Goal: Information Seeking & Learning: Learn about a topic

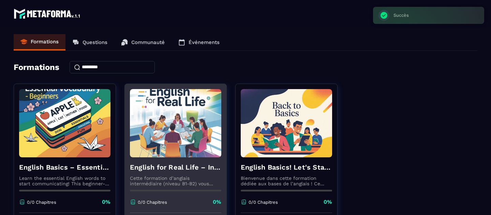
click at [185, 149] on img at bounding box center [175, 123] width 91 height 68
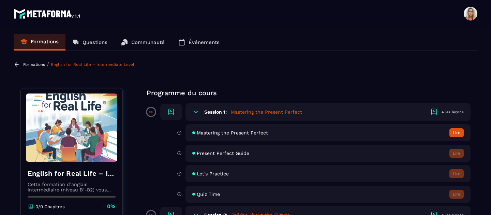
click at [15, 67] on icon at bounding box center [17, 64] width 6 height 6
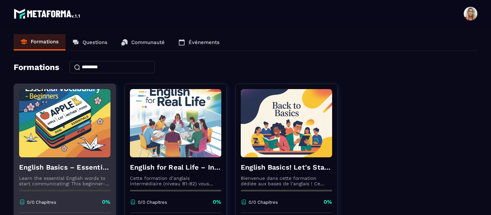
click at [81, 149] on img at bounding box center [64, 123] width 91 height 68
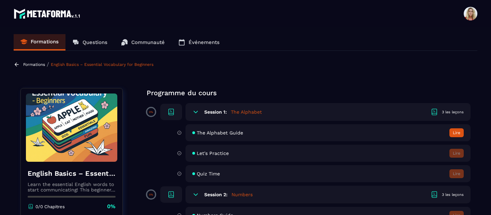
click at [458, 131] on button "Lire" at bounding box center [457, 132] width 14 height 9
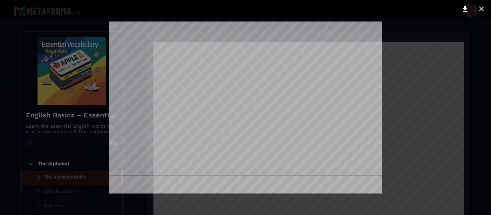
click at [400, 62] on div at bounding box center [245, 107] width 491 height 215
click at [394, 63] on div at bounding box center [245, 107] width 491 height 215
click at [481, 59] on div at bounding box center [245, 107] width 491 height 215
click at [482, 8] on icon at bounding box center [482, 9] width 8 height 8
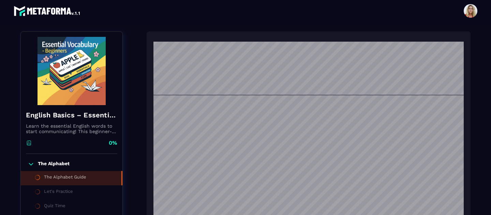
scroll to position [760, 0]
click at [74, 190] on li "Let's Practice" at bounding box center [72, 192] width 102 height 14
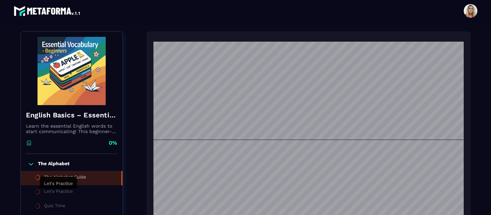
click at [52, 193] on div "Let's Practice" at bounding box center [58, 193] width 29 height 8
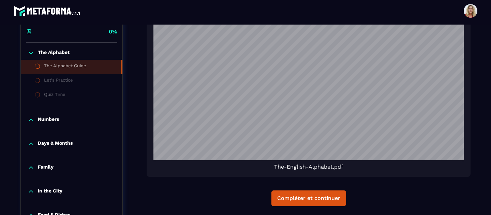
scroll to position [229, 0]
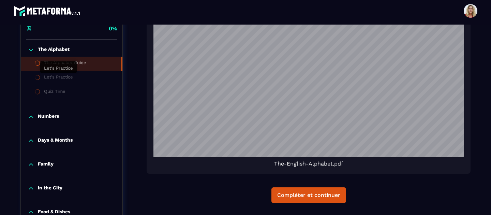
click at [60, 79] on div "Let's Practice" at bounding box center [58, 78] width 29 height 8
click at [49, 110] on div "Numbers" at bounding box center [72, 118] width 102 height 24
click at [47, 118] on p "Numbers" at bounding box center [48, 116] width 21 height 7
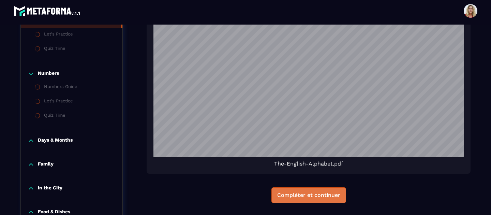
click at [301, 201] on button "Compléter et continuer" at bounding box center [309, 195] width 75 height 16
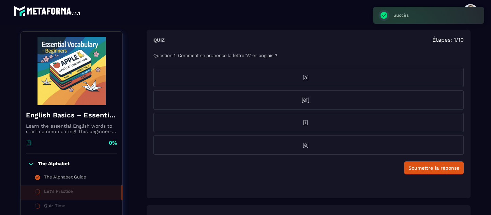
scroll to position [71, 0]
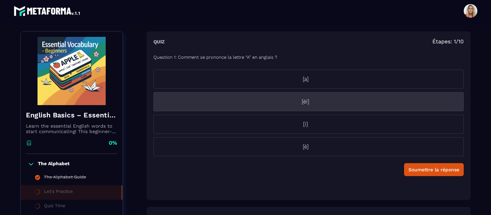
click at [310, 102] on p "[éï]" at bounding box center [306, 102] width 304 height 8
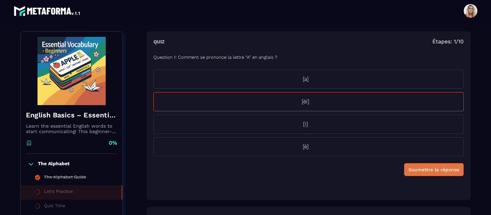
click at [433, 170] on div "Soumettre la réponse" at bounding box center [434, 169] width 51 height 7
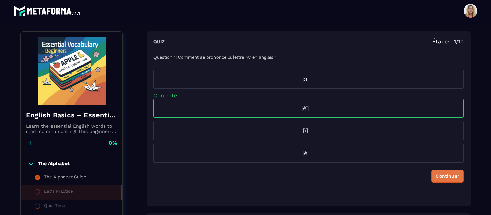
click at [444, 175] on div "Continuer" at bounding box center [448, 176] width 24 height 7
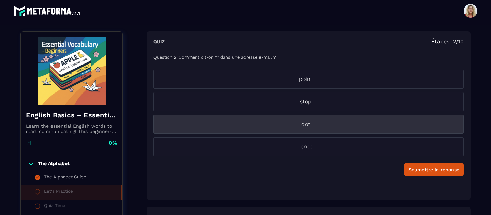
click at [351, 128] on p "dot" at bounding box center [306, 124] width 304 height 8
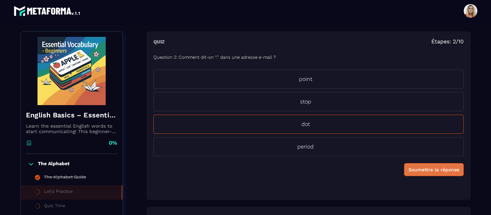
click at [428, 172] on div "Soumettre la réponse" at bounding box center [434, 169] width 51 height 7
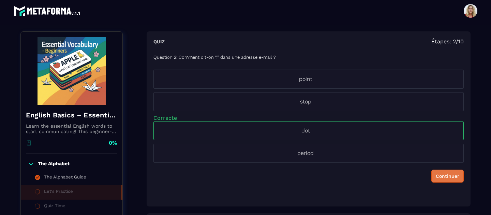
click at [447, 179] on div "Continuer" at bounding box center [448, 176] width 24 height 7
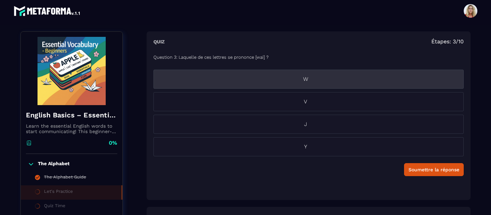
click at [308, 85] on li "W" at bounding box center [309, 79] width 311 height 19
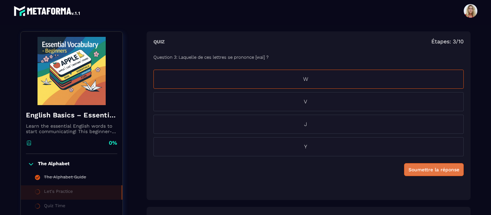
click at [438, 168] on div "Soumettre la réponse" at bounding box center [434, 169] width 51 height 7
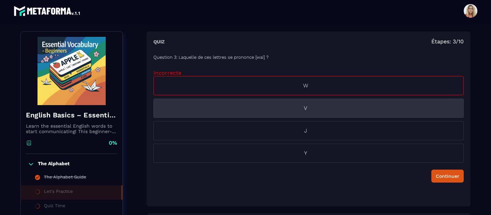
click at [330, 113] on li "V" at bounding box center [309, 108] width 311 height 19
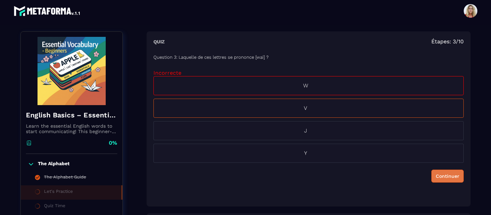
click at [447, 176] on div "Continuer" at bounding box center [448, 176] width 24 height 7
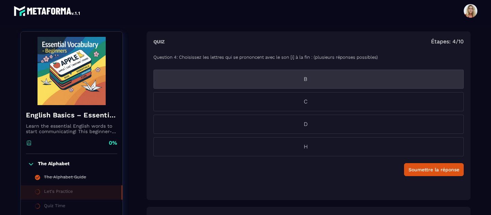
click at [312, 78] on p "B" at bounding box center [306, 79] width 304 height 8
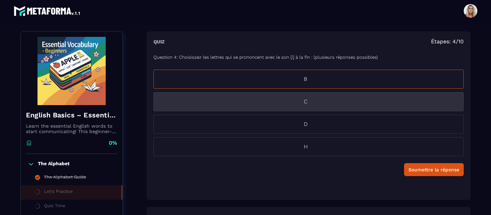
click at [313, 102] on p "C" at bounding box center [306, 102] width 304 height 8
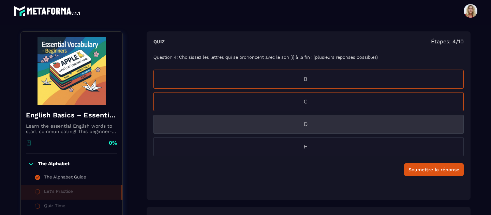
click at [308, 123] on p "D" at bounding box center [306, 124] width 304 height 8
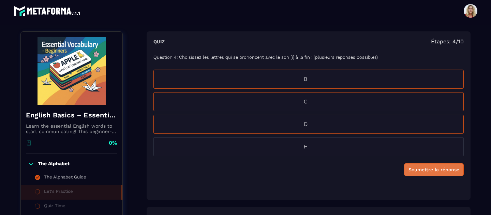
click at [416, 171] on div "Soumettre la réponse" at bounding box center [434, 169] width 51 height 7
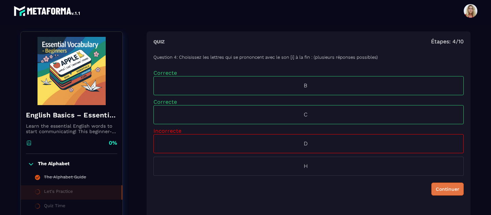
click at [449, 192] on div "Continuer" at bounding box center [448, 189] width 24 height 7
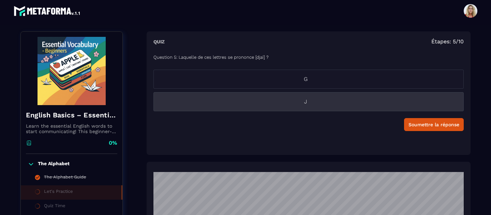
click at [310, 100] on p "J" at bounding box center [306, 102] width 304 height 8
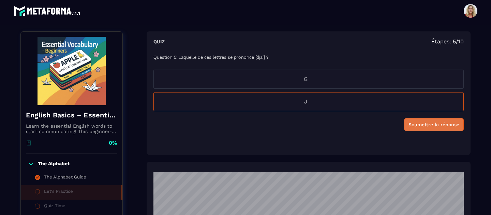
click at [421, 125] on div "Soumettre la réponse" at bounding box center [434, 124] width 51 height 7
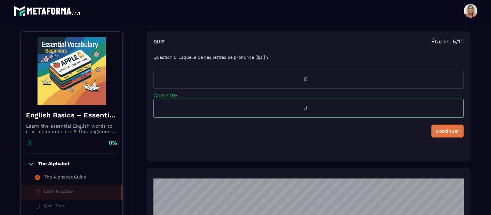
click at [453, 133] on div "Continuer" at bounding box center [448, 131] width 24 height 7
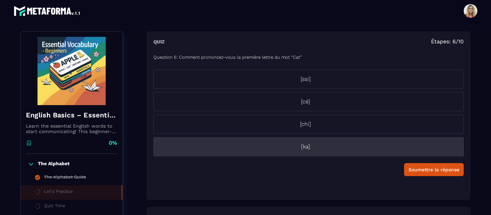
click at [337, 147] on p "[ka]" at bounding box center [306, 147] width 304 height 8
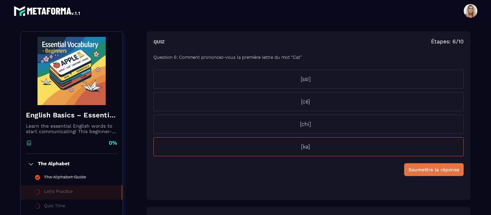
click at [417, 166] on div "Soumettre la réponse" at bounding box center [434, 169] width 51 height 7
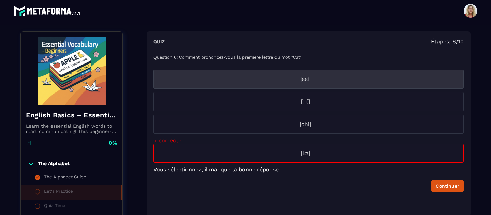
click at [353, 86] on li "[ssi]" at bounding box center [309, 79] width 311 height 19
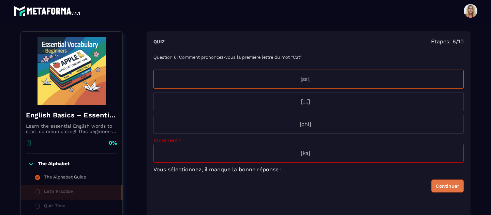
click at [447, 188] on div "Continuer" at bounding box center [448, 186] width 24 height 7
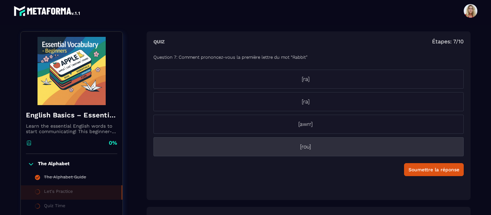
click at [314, 150] on p "[rou]" at bounding box center [306, 147] width 304 height 8
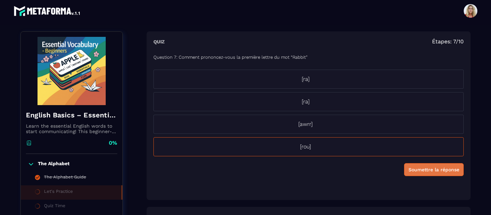
click at [424, 169] on div "Soumettre la réponse" at bounding box center [434, 169] width 51 height 7
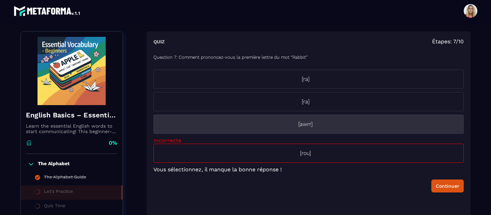
click at [333, 126] on p "[awrr]" at bounding box center [306, 124] width 304 height 8
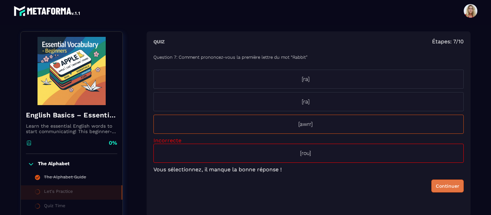
click at [447, 180] on button "Continuer" at bounding box center [448, 186] width 32 height 13
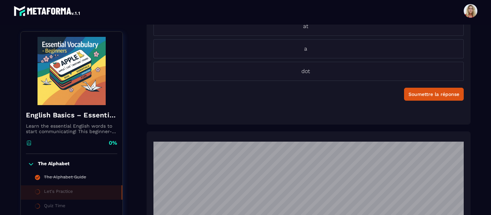
scroll to position [149, 0]
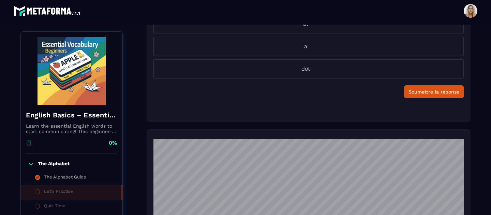
click at [80, 56] on img at bounding box center [71, 71] width 91 height 68
click at [58, 10] on img at bounding box center [48, 11] width 68 height 14
